Goal: Transaction & Acquisition: Book appointment/travel/reservation

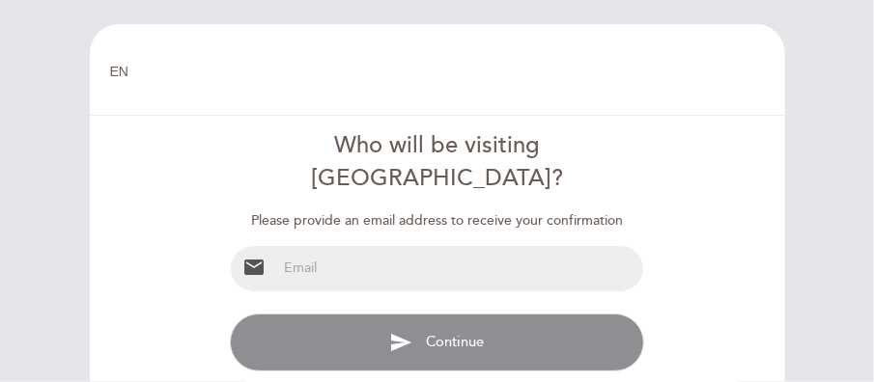
click at [349, 246] on input "email" at bounding box center [460, 268] width 366 height 45
type input "[EMAIL_ADDRESS][DOMAIN_NAME]"
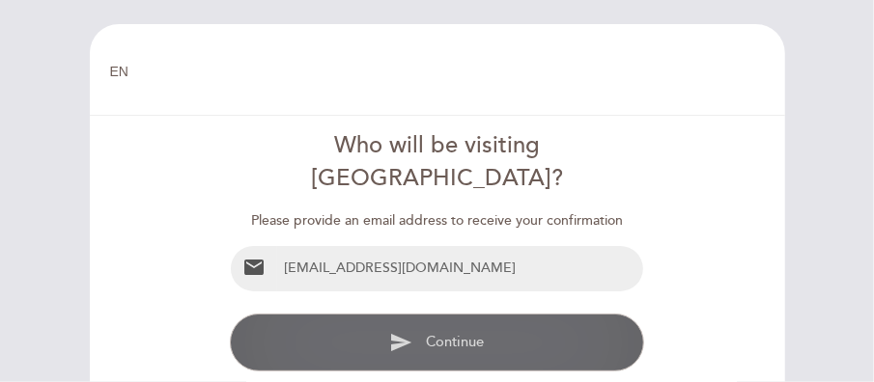
click at [467, 333] on span "Continue" at bounding box center [456, 341] width 58 height 17
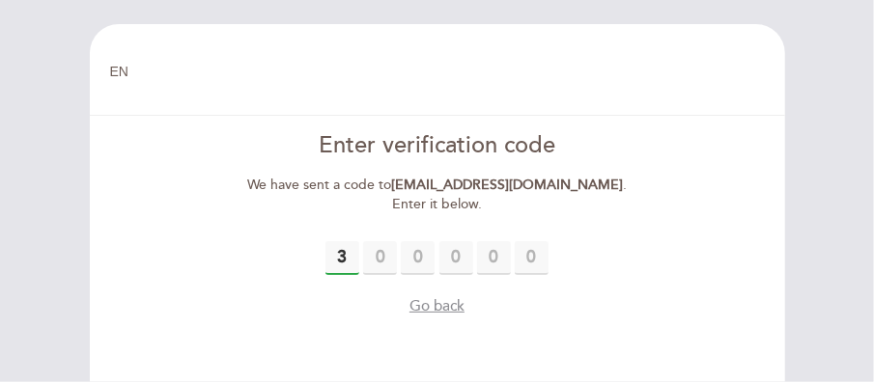
type input "3"
type input "9"
type input "8"
type input "0"
type input "3"
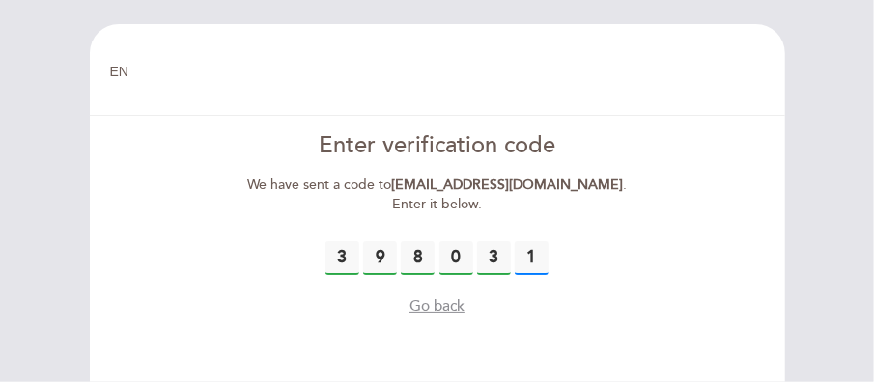
type input "1"
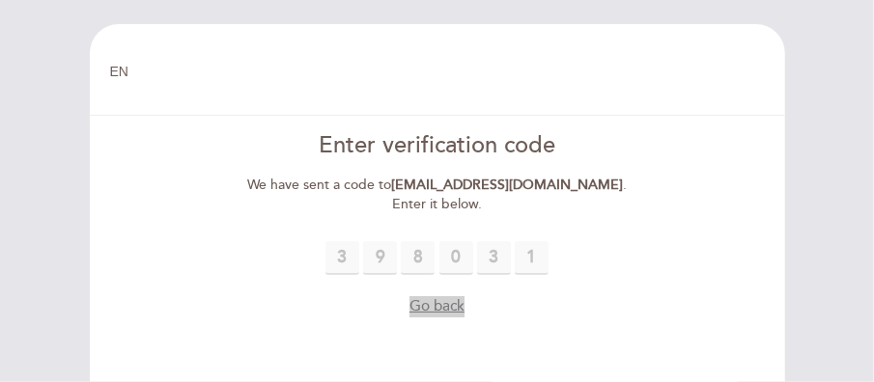
click at [447, 307] on button "Go back" at bounding box center [437, 307] width 55 height 21
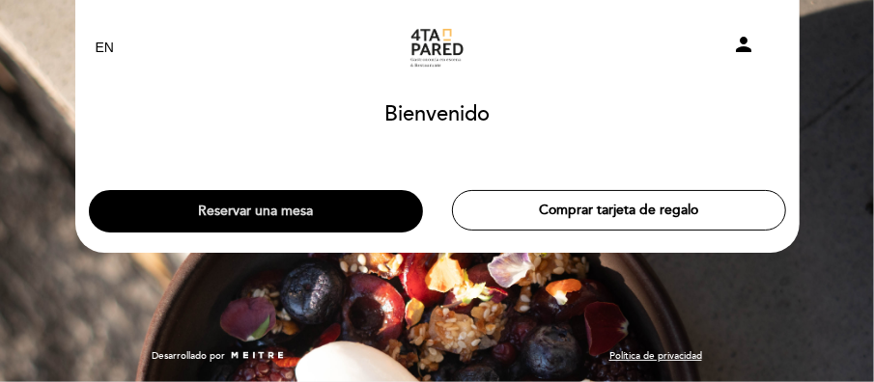
click at [287, 212] on font "Reservar una mesa" at bounding box center [255, 211] width 115 height 16
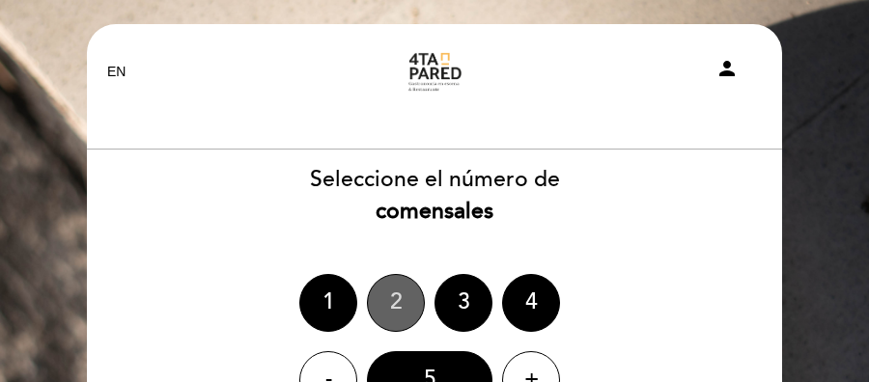
click at [397, 303] on font "2" at bounding box center [396, 302] width 13 height 27
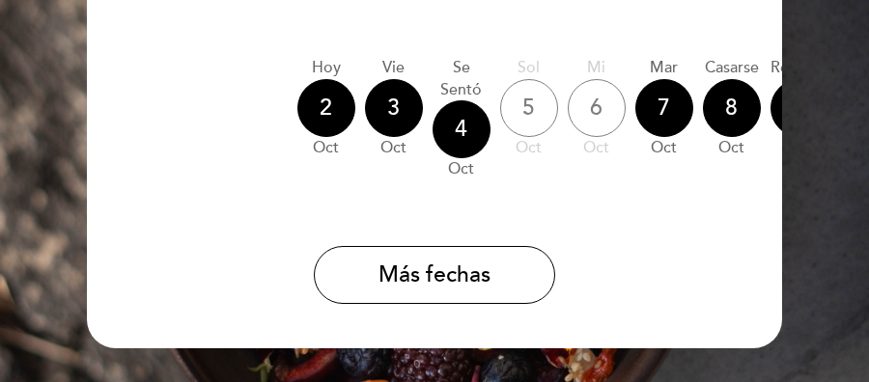
scroll to position [230, 0]
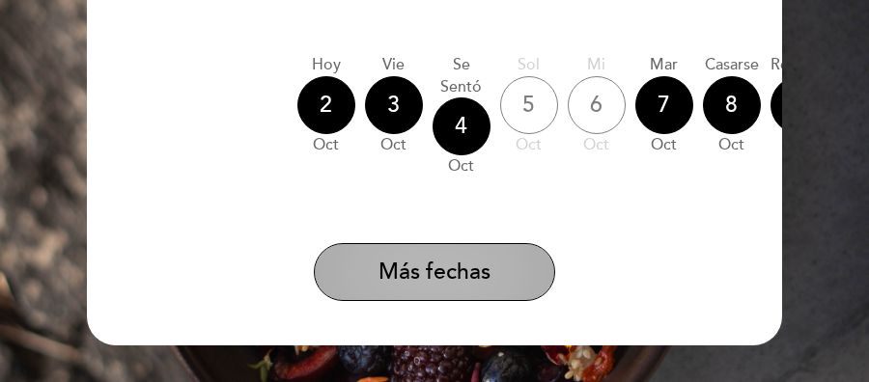
click at [495, 280] on font "calendario_de_hoy" at bounding box center [531, 272] width 394 height 23
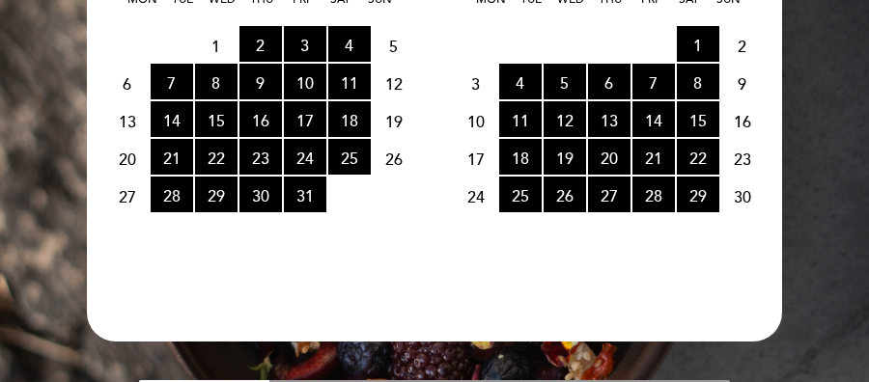
scroll to position [249, 0]
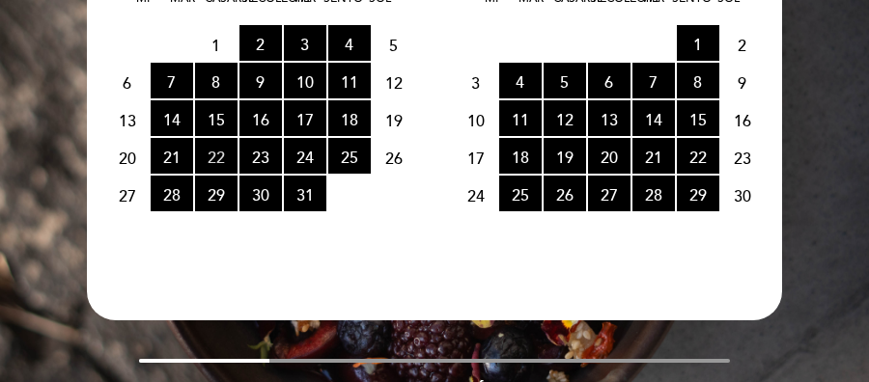
click at [219, 157] on font "22" at bounding box center [216, 158] width 17 height 19
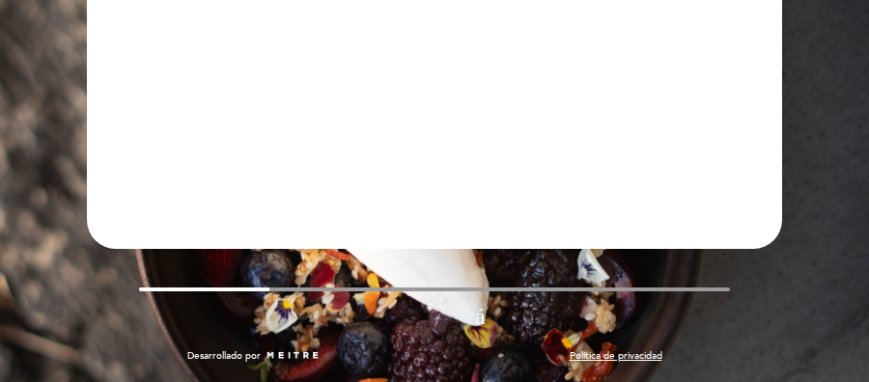
scroll to position [228, 0]
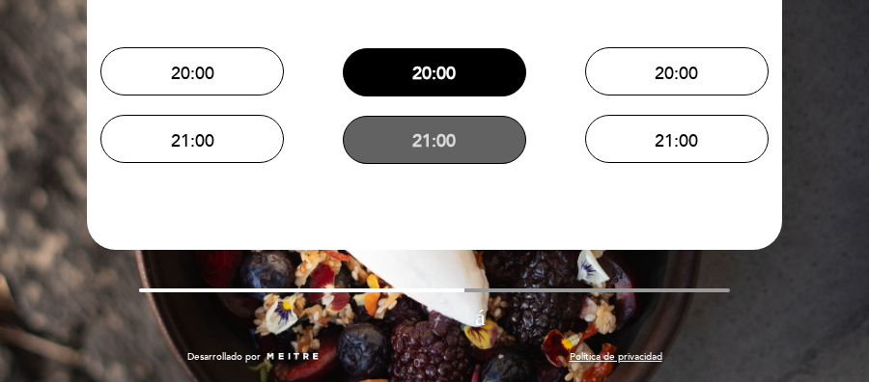
click at [431, 153] on button "tarjeta de crédito 21:00" at bounding box center [435, 140] width 184 height 48
